Goal: Task Accomplishment & Management: Manage account settings

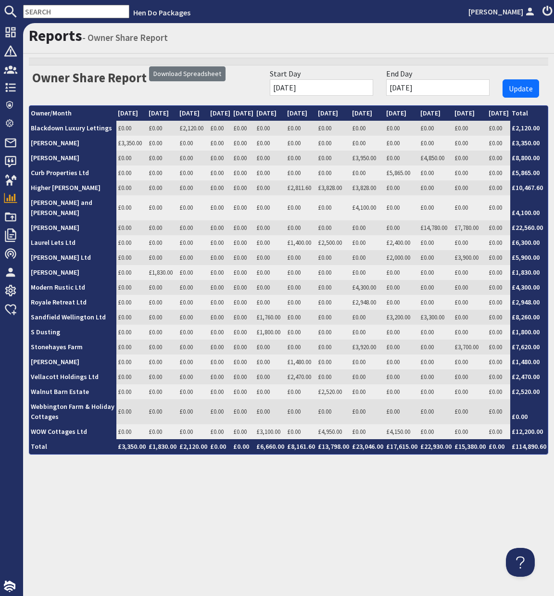
click at [80, 14] on input "text" at bounding box center [76, 11] width 106 height 13
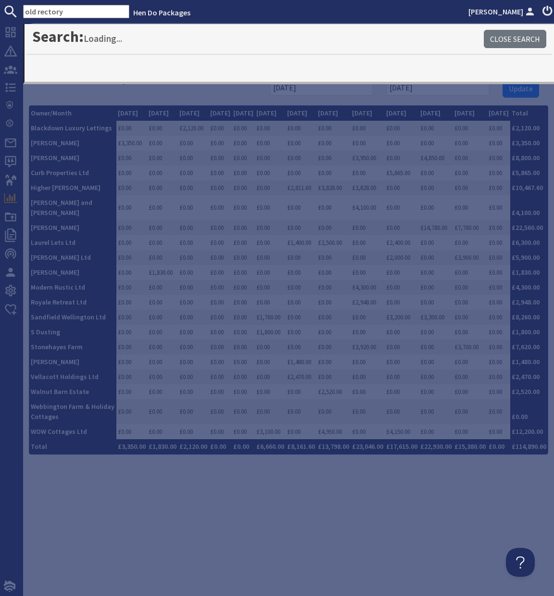
type input "old rectory"
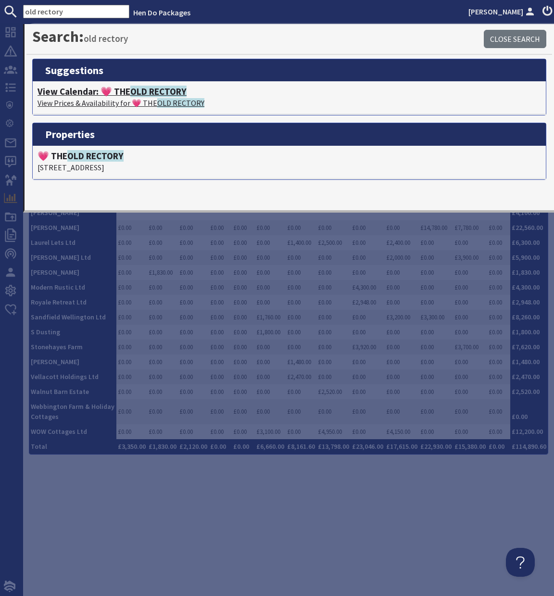
click at [137, 91] on span "OLD RECTORY" at bounding box center [158, 92] width 56 height 12
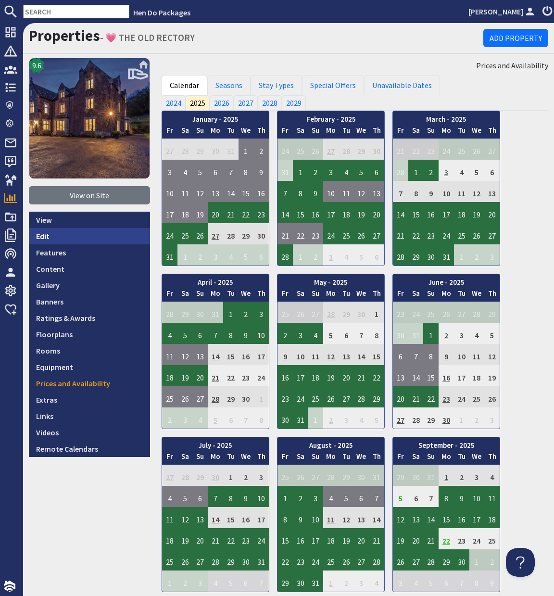
click at [41, 237] on link "Edit" at bounding box center [89, 236] width 121 height 16
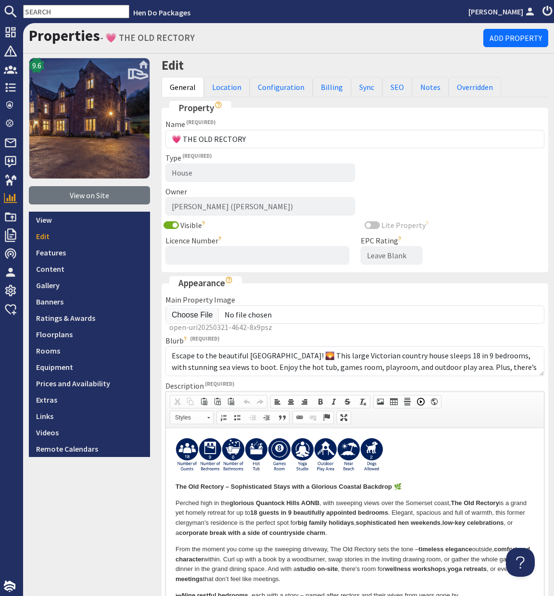
click at [395, 448] on p at bounding box center [354, 456] width 359 height 38
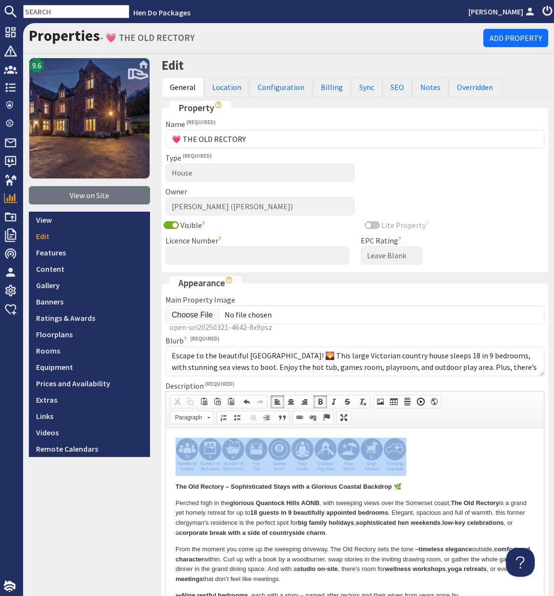
drag, startPoint x: 409, startPoint y: 455, endPoint x: 186, endPoint y: 455, distance: 223.6
click at [178, 458] on p "​​​​​​​" at bounding box center [354, 456] width 359 height 38
click at [313, 417] on span at bounding box center [313, 417] width 8 height 8
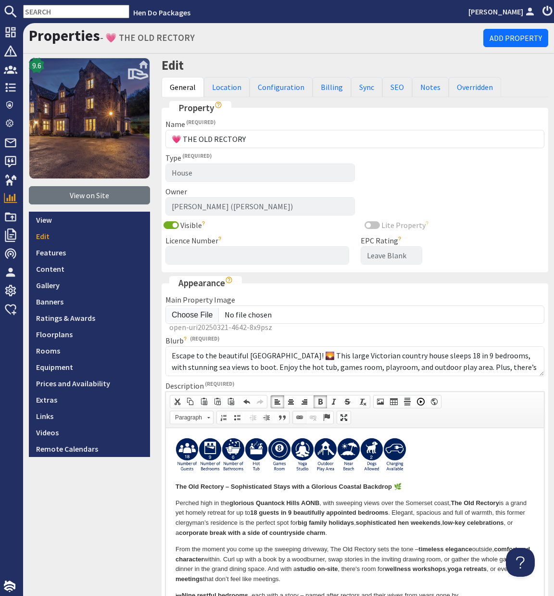
click at [301, 417] on span at bounding box center [300, 417] width 8 height 8
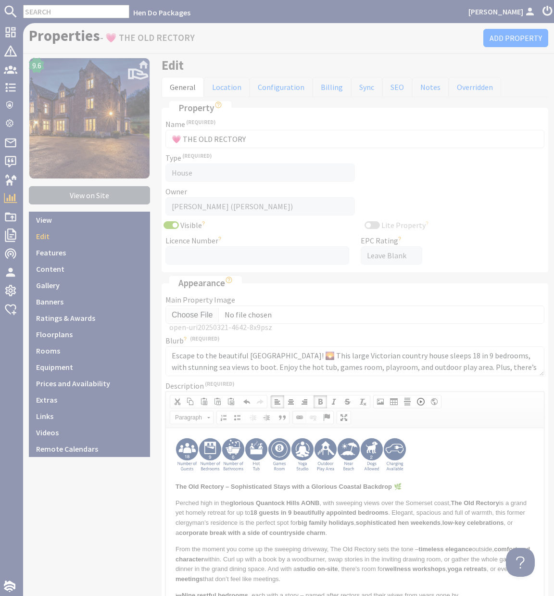
select select "zioncontentpage"
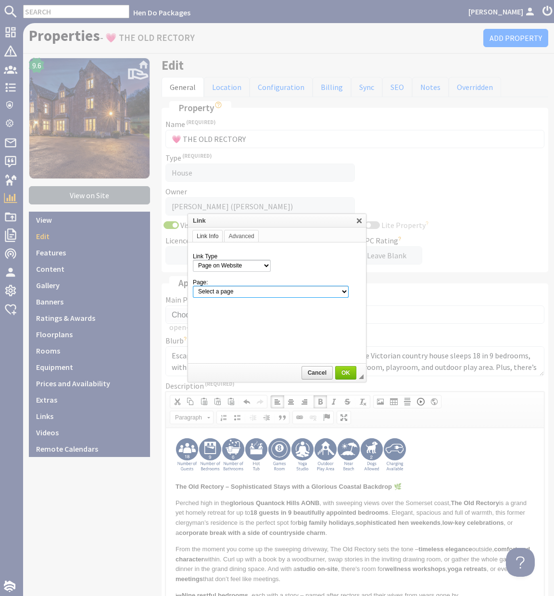
click at [272, 294] on select "Select a page Homepage Content Page · About Us · Complaints Procedure · Discoun…" at bounding box center [271, 292] width 156 height 12
select select "property!the-old-rectory-600"
click at [193, 286] on select "Select a page Homepage Content Page · About Us · Complaints Procedure · Discoun…" at bounding box center [271, 292] width 156 height 12
click at [345, 371] on span "OK" at bounding box center [345, 372] width 19 height 7
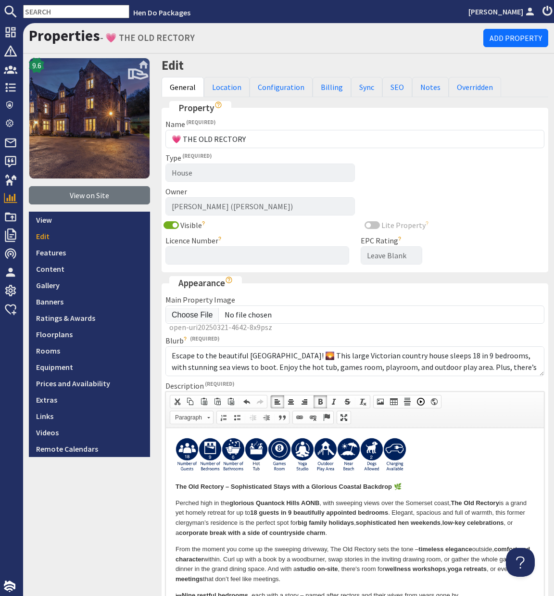
click at [435, 451] on p at bounding box center [354, 456] width 359 height 38
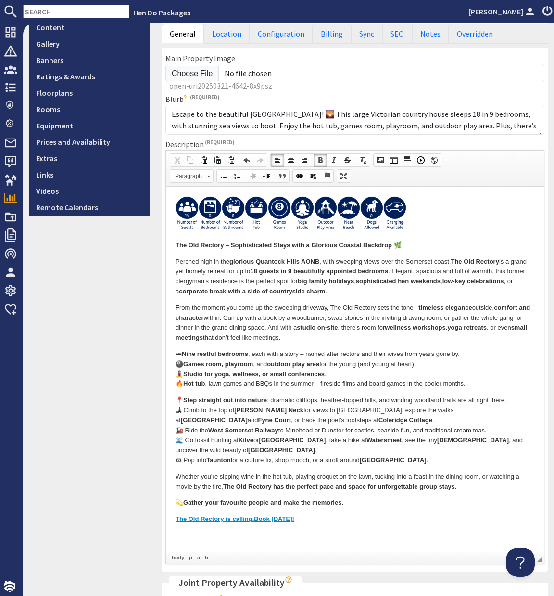
scroll to position [362, 0]
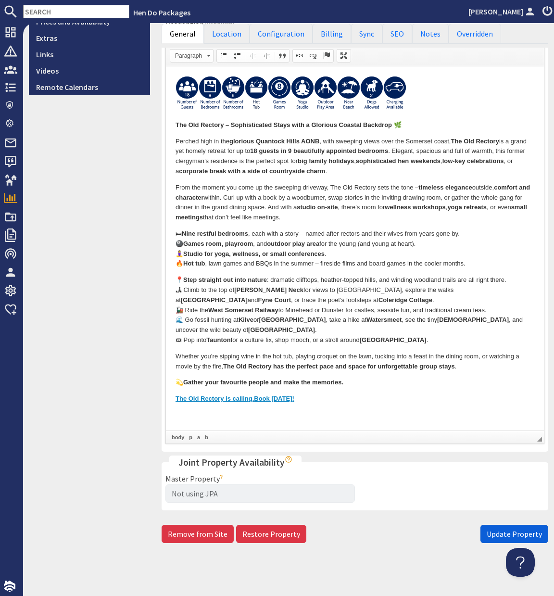
click at [503, 537] on span "Update Property" at bounding box center [514, 534] width 55 height 10
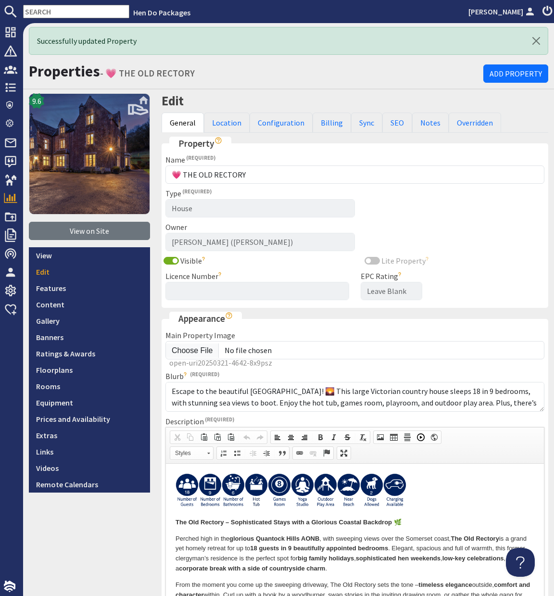
scroll to position [0, 0]
